Goal: Use online tool/utility: Utilize a website feature to perform a specific function

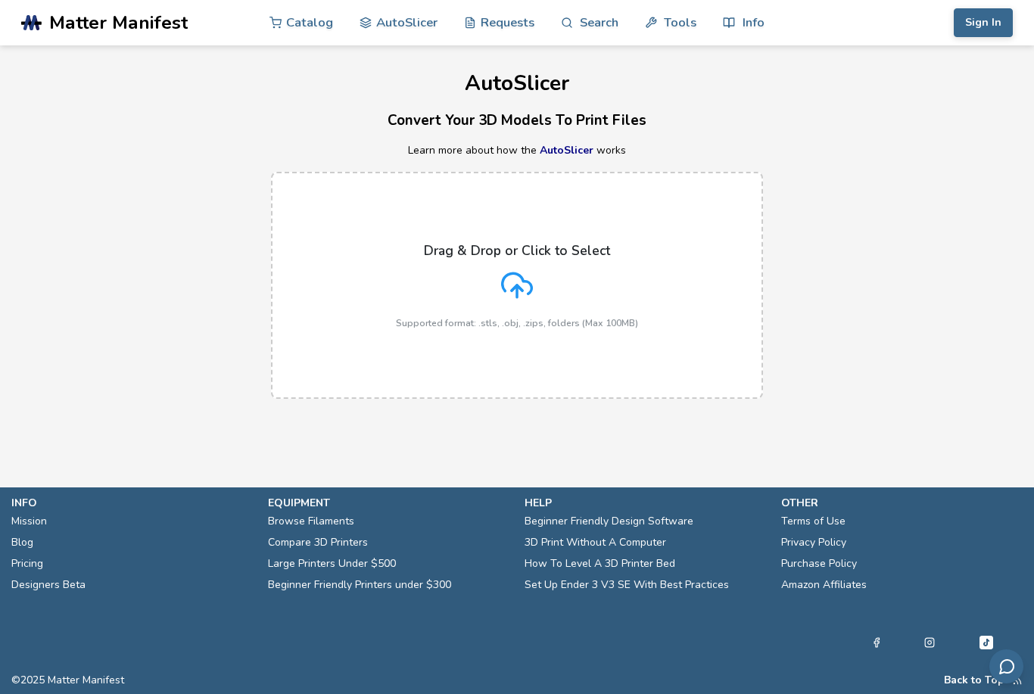
click at [532, 282] on icon at bounding box center [518, 283] width 30 height 20
click at [0, 0] on input "Drag & Drop or Click to Select Supported format: .stls, .obj, .zips, folders (M…" at bounding box center [0, 0] width 0 height 0
click at [496, 289] on div "Drag & Drop or Click to Select Supported format: .stls, .obj, .zips, folders (M…" at bounding box center [517, 286] width 242 height 86
click at [0, 0] on input "Drag & Drop or Click to Select Supported format: .stls, .obj, .zips, folders (M…" at bounding box center [0, 0] width 0 height 0
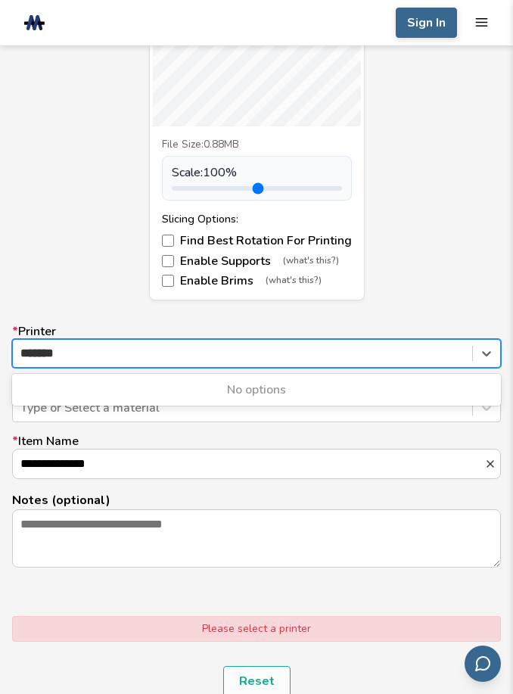
type input "*******"
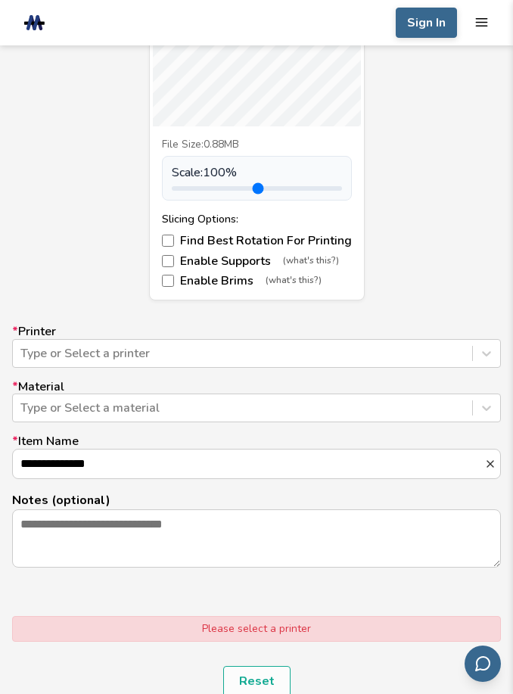
click at [366, 423] on div "**********" at bounding box center [256, 446] width 489 height 243
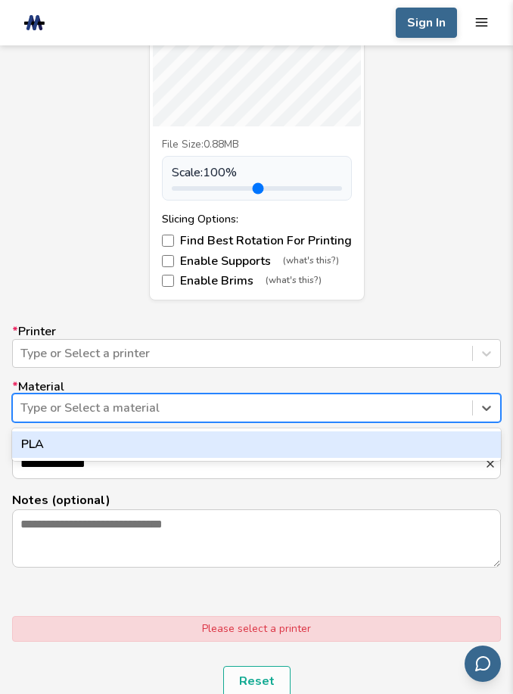
click at [381, 446] on div "PLA" at bounding box center [256, 445] width 489 height 26
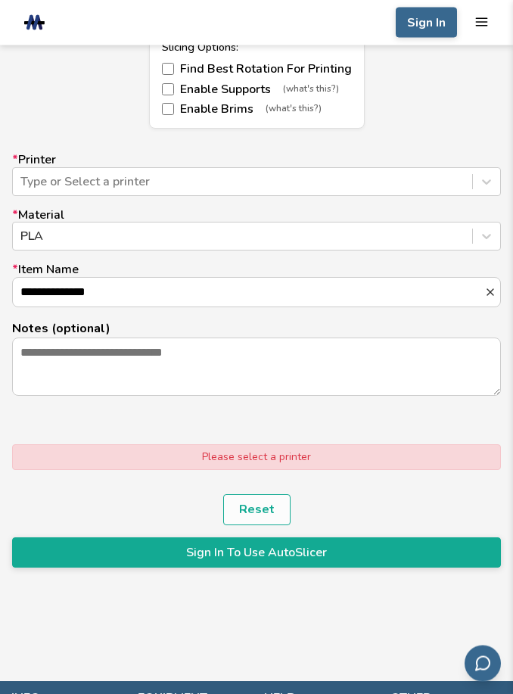
scroll to position [946, 0]
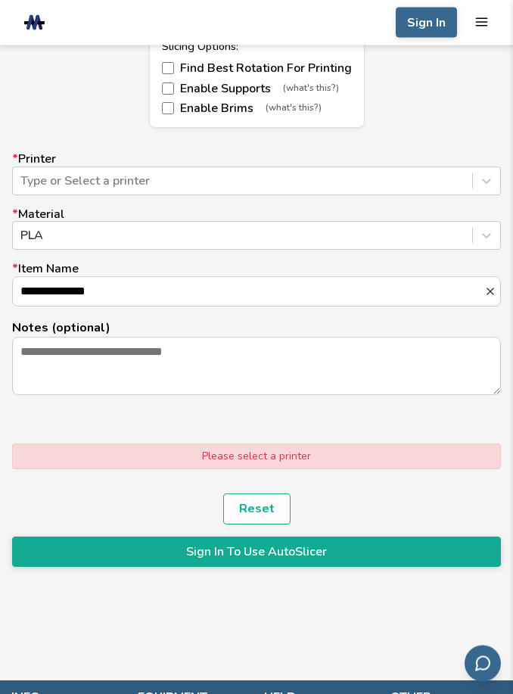
click at [337, 468] on div "Please select a printer" at bounding box center [256, 458] width 489 height 26
click at [336, 468] on div "Please select a printer" at bounding box center [256, 458] width 489 height 26
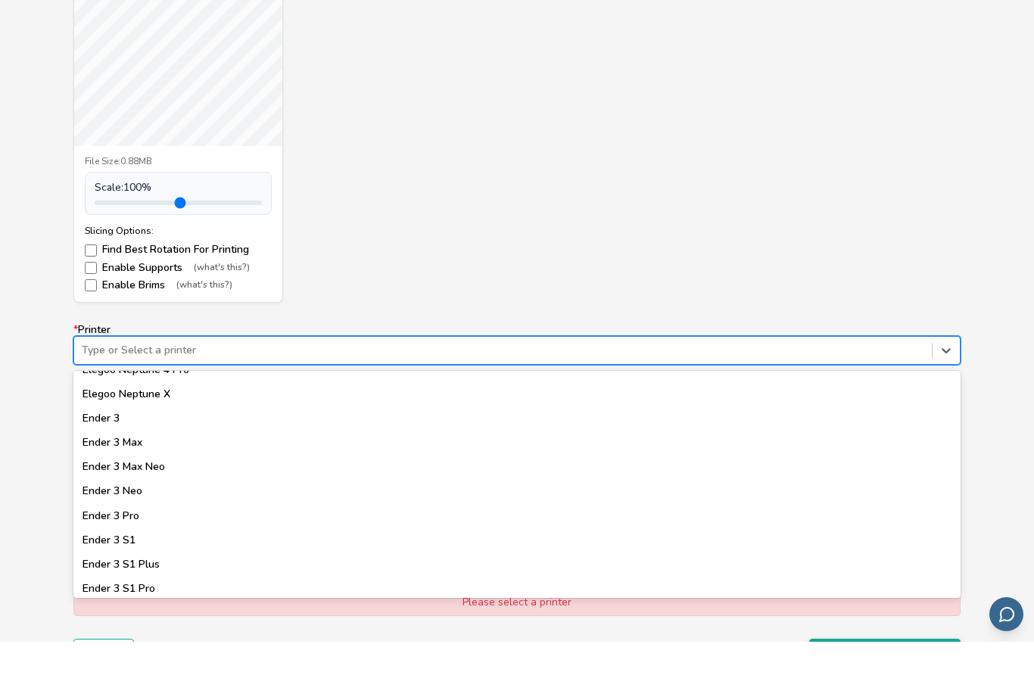
scroll to position [815, 0]
click at [117, 462] on div "Ender 3" at bounding box center [517, 474] width 888 height 24
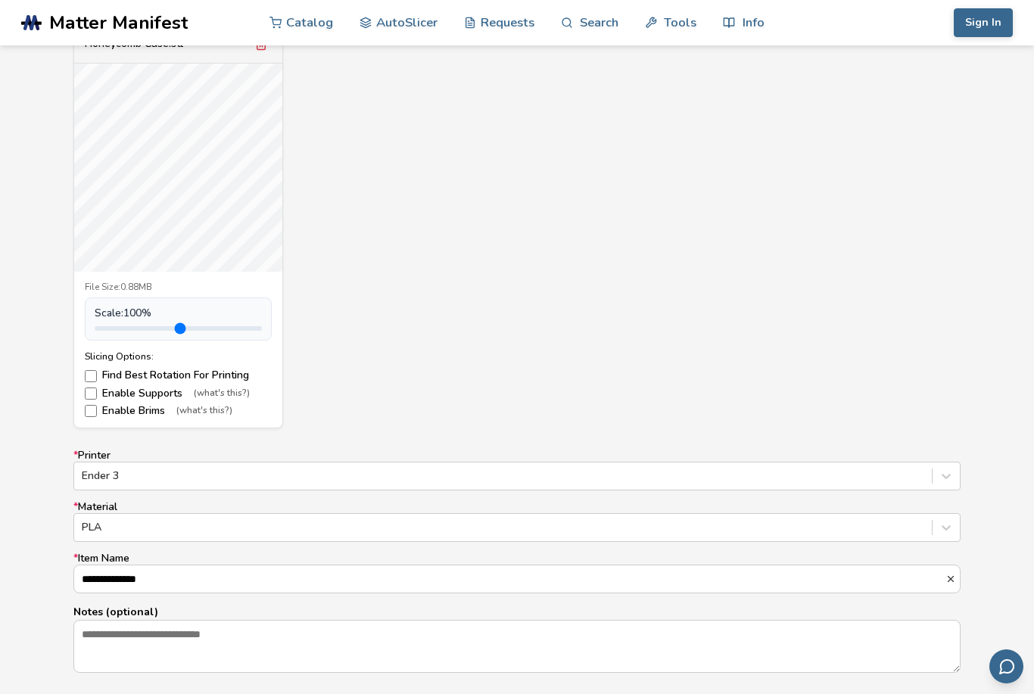
scroll to position [591, 0]
click at [142, 307] on span "Scale: 100 %" at bounding box center [123, 311] width 57 height 12
click at [183, 324] on input "range" at bounding box center [178, 326] width 167 height 5
click at [151, 311] on span "Scale: 100 %" at bounding box center [123, 311] width 57 height 12
click at [151, 307] on span "Scale: 100 %" at bounding box center [123, 311] width 57 height 12
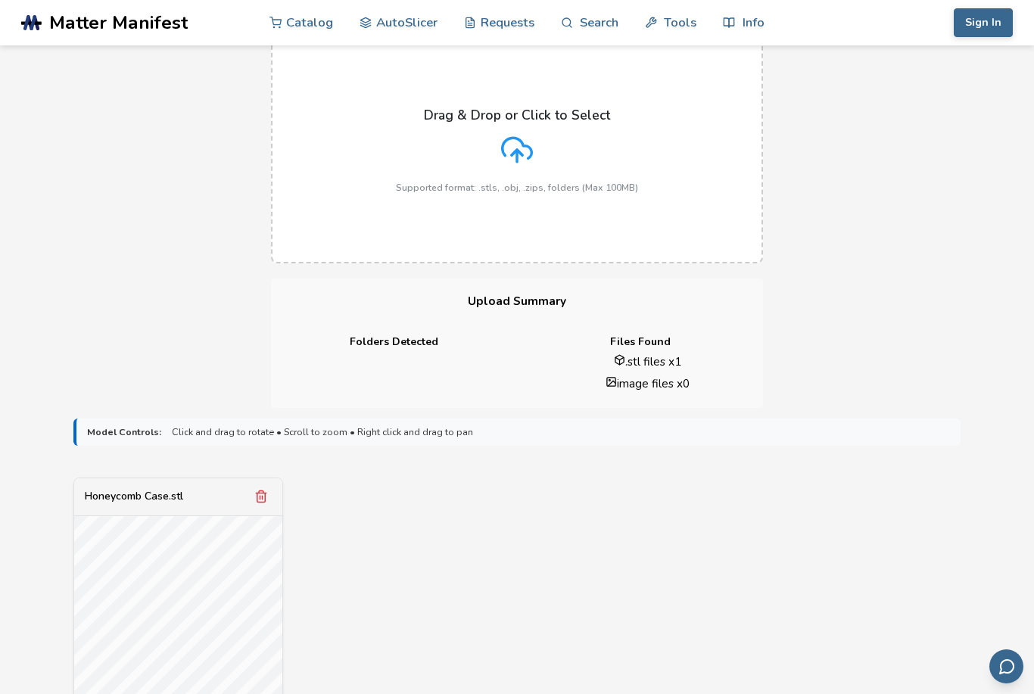
scroll to position [142, 0]
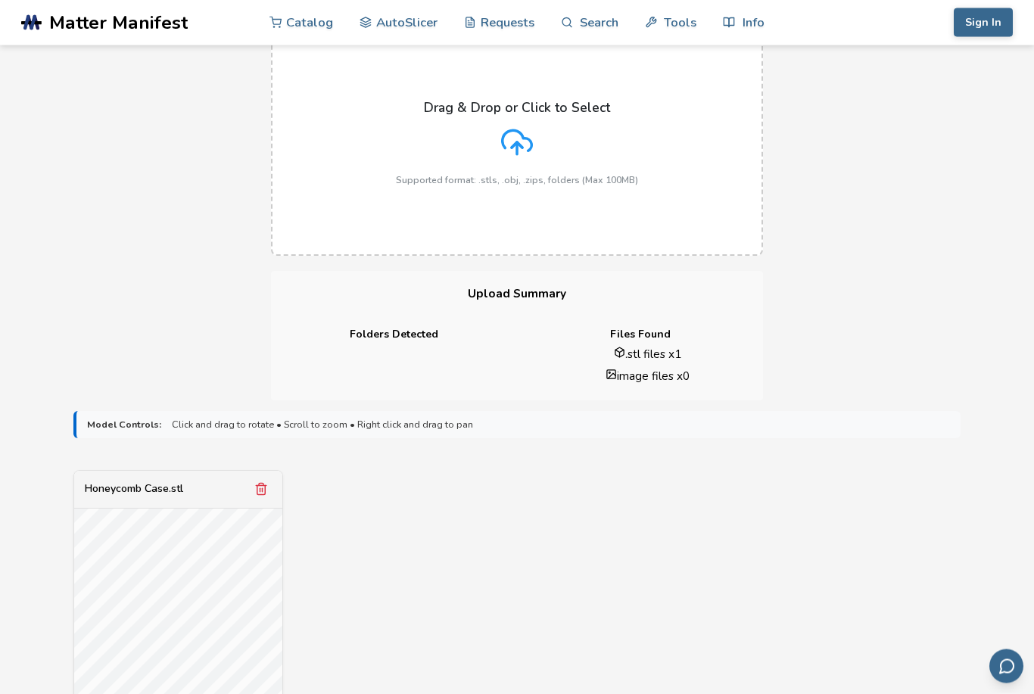
click at [300, 424] on span "Click and drag to rotate • Scroll to zoom • Right click and drag to pan" at bounding box center [322, 425] width 301 height 11
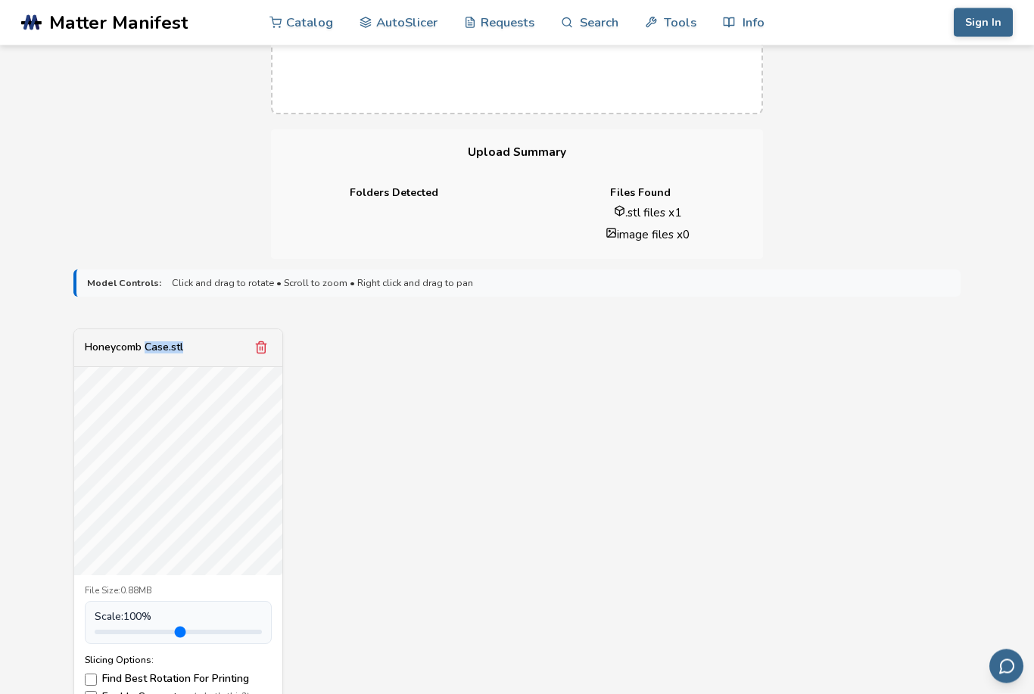
scroll to position [285, 0]
click at [170, 629] on input "range" at bounding box center [178, 631] width 167 height 5
type input "*"
click at [523, 477] on div "Honeycomb Case.stl File Size: 0.88MB Scale: 100 % Slicing Options: Find Best Ro…" at bounding box center [517, 529] width 888 height 404
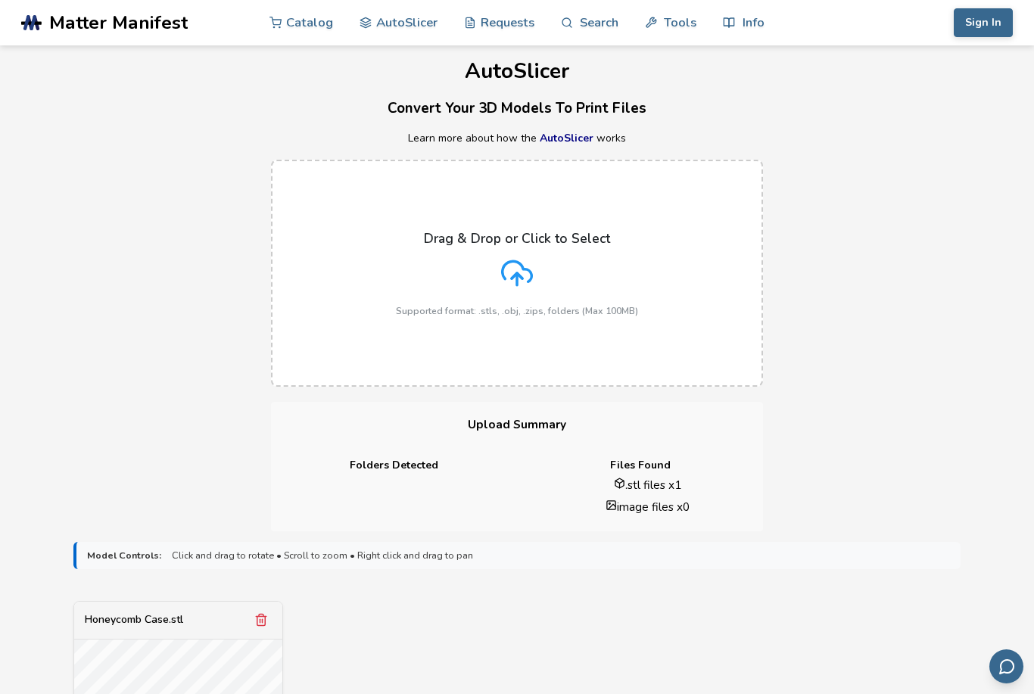
scroll to position [0, 0]
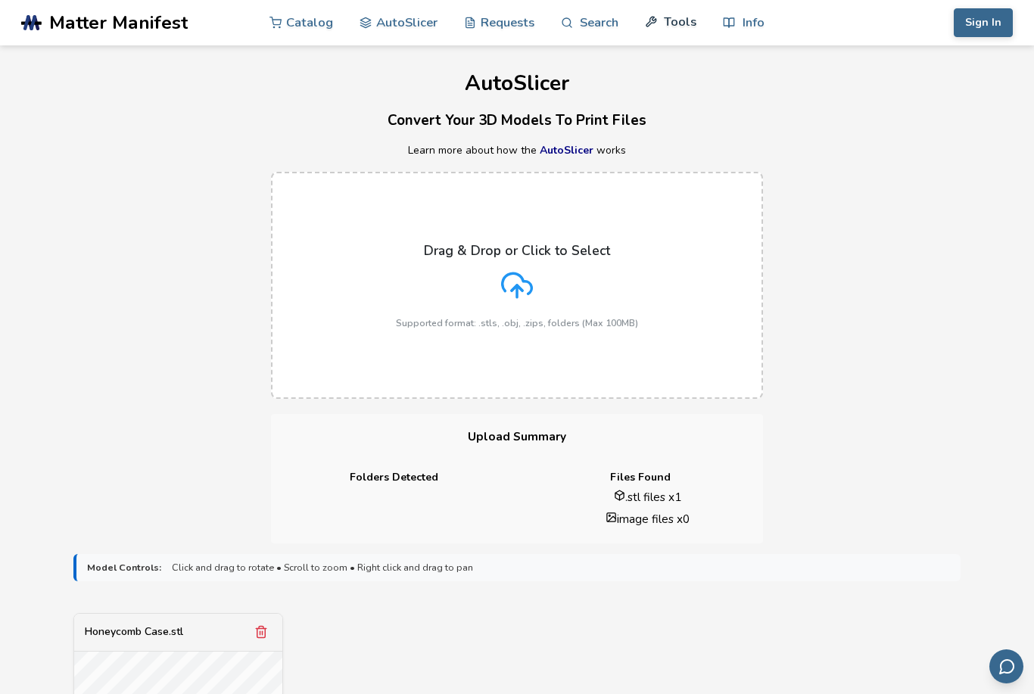
click at [673, 10] on link "Tools" at bounding box center [670, 21] width 51 height 45
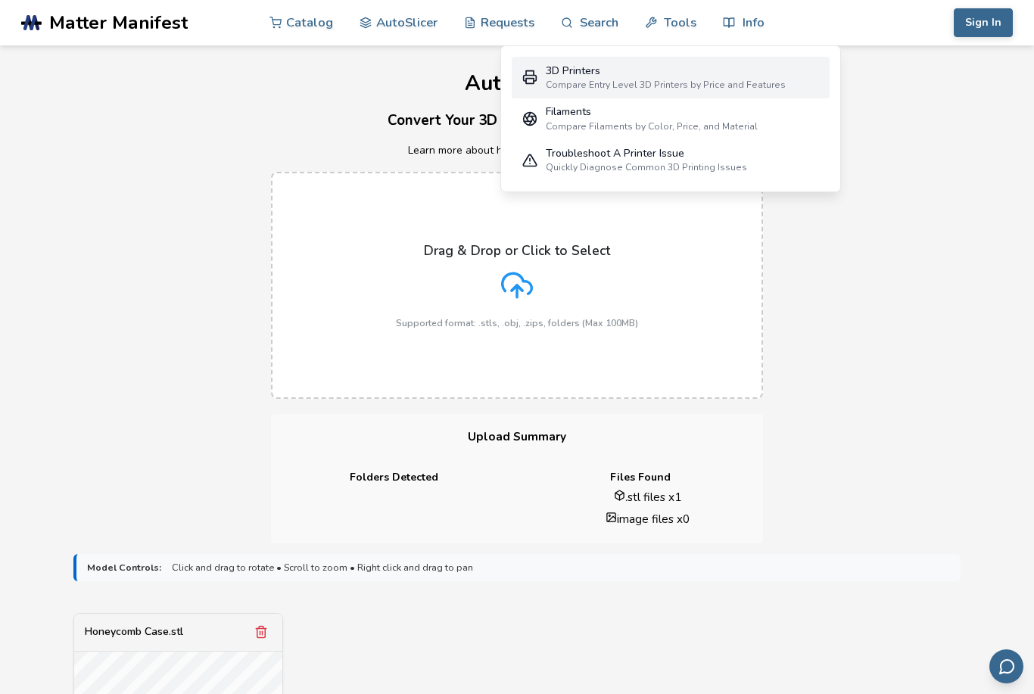
click at [718, 74] on div "3D Printers" at bounding box center [666, 71] width 240 height 12
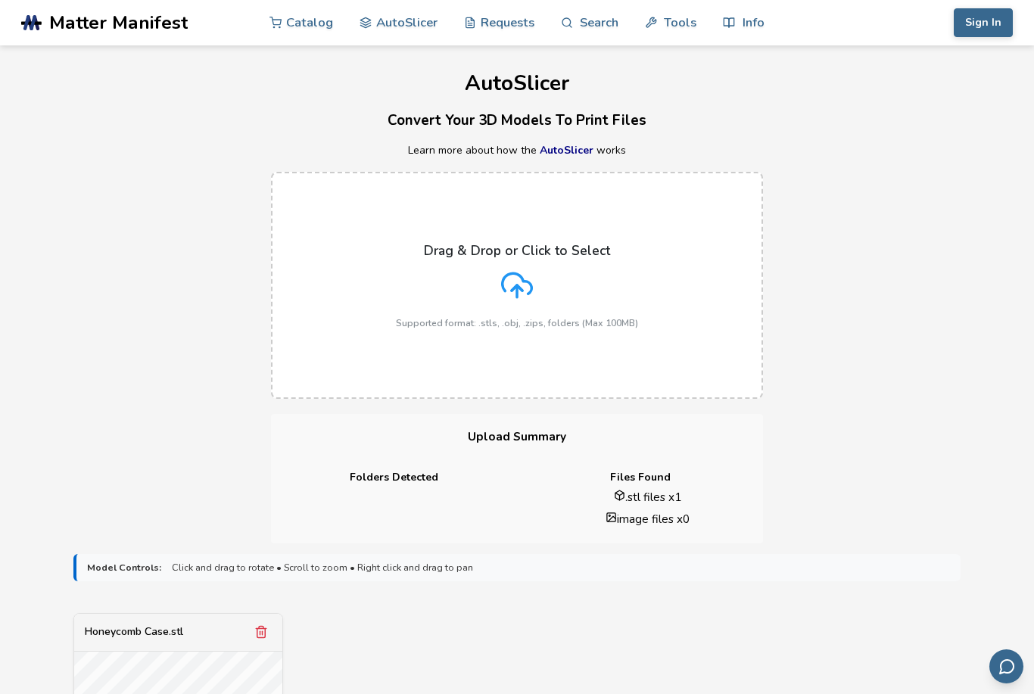
select select "**********"
